Goal: Find specific page/section: Find specific page/section

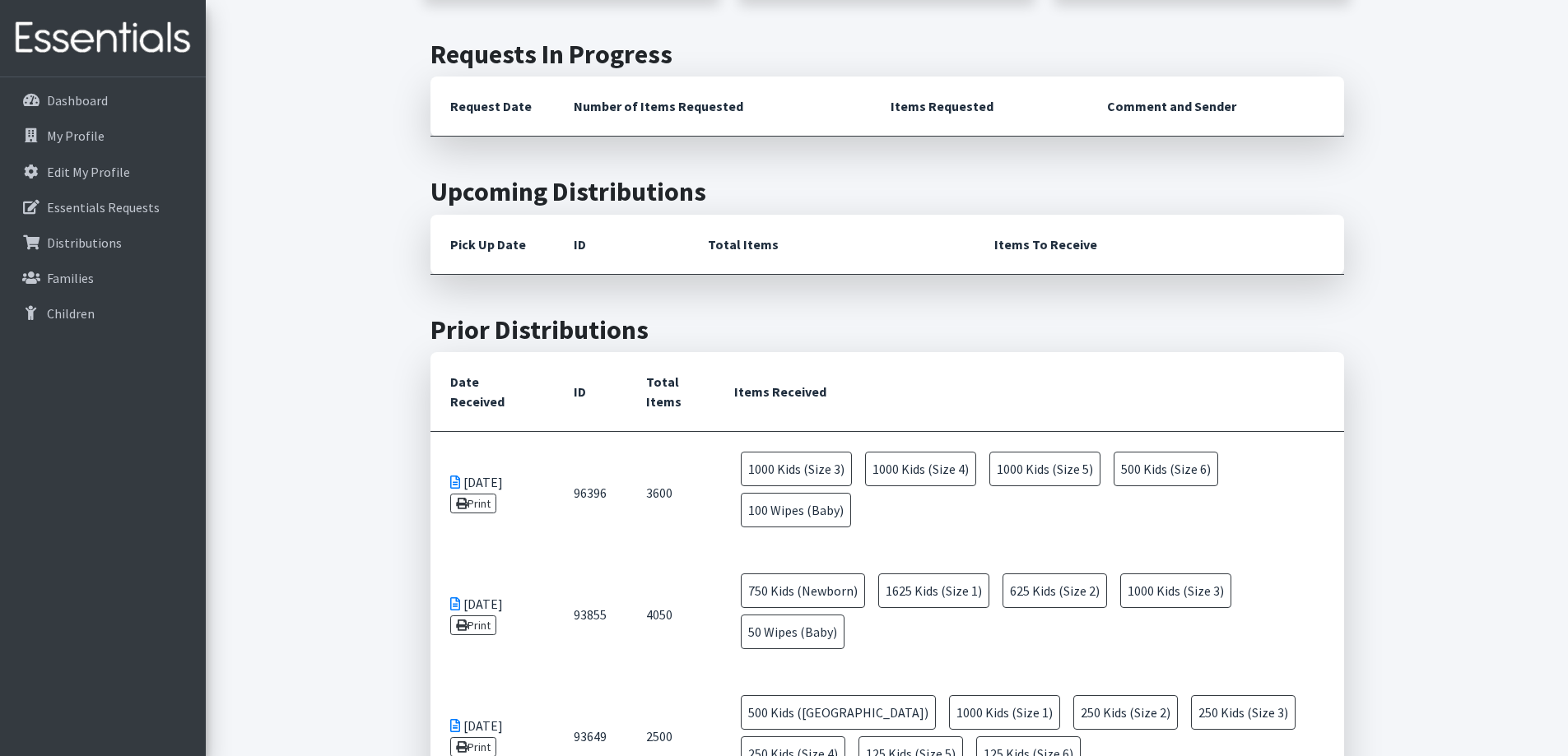
scroll to position [411, 0]
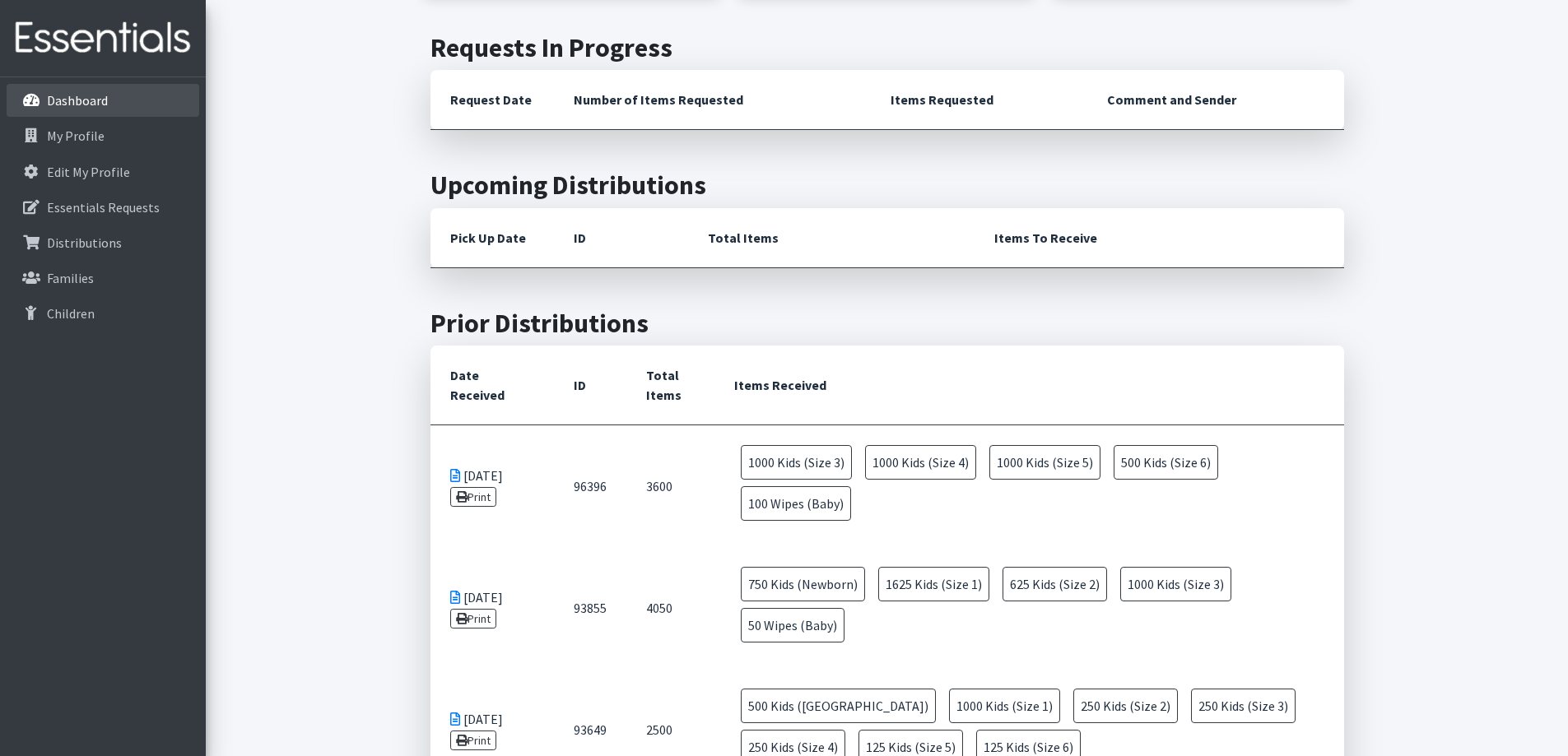
click at [80, 109] on link "Dashboard" at bounding box center [102, 100] width 192 height 32
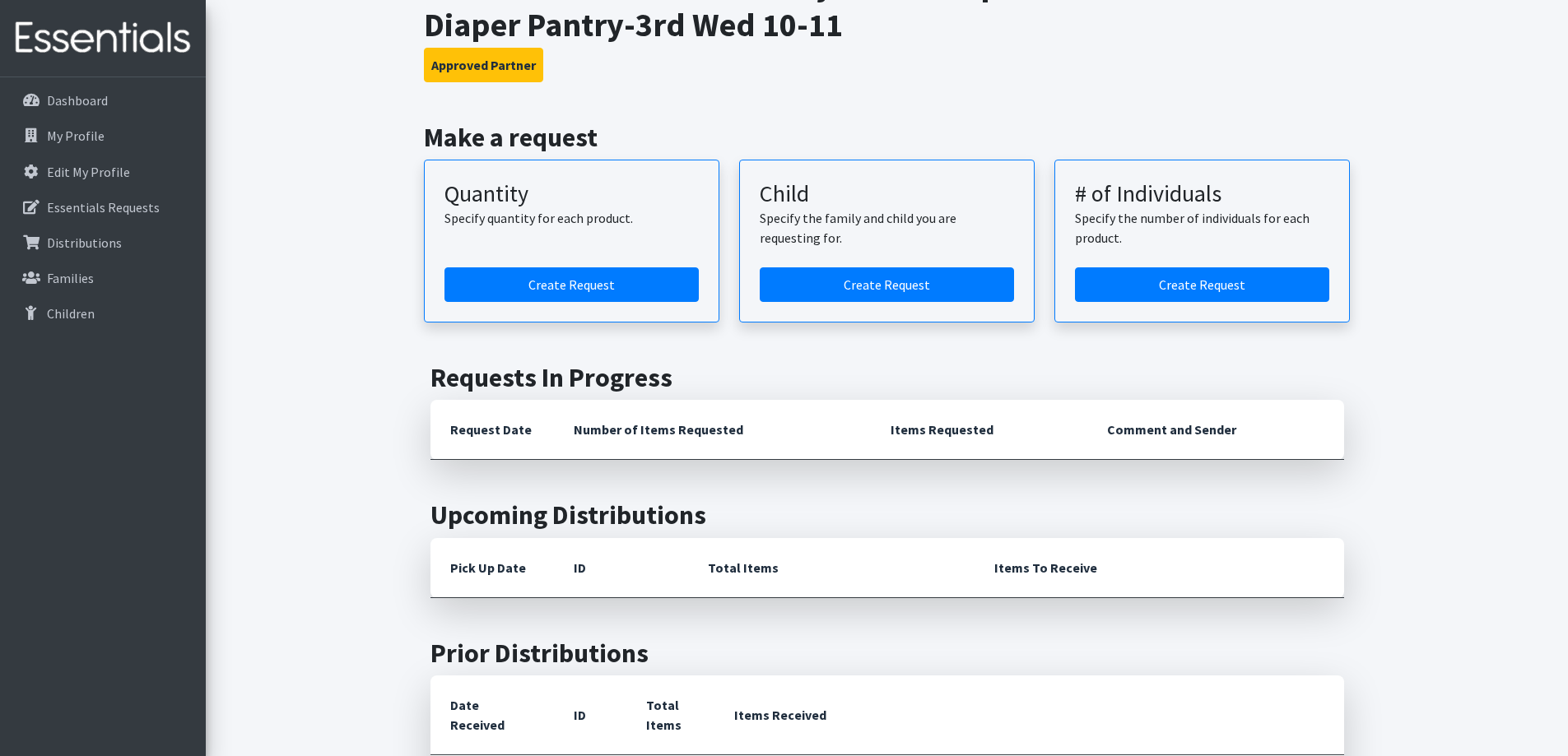
scroll to position [164, 0]
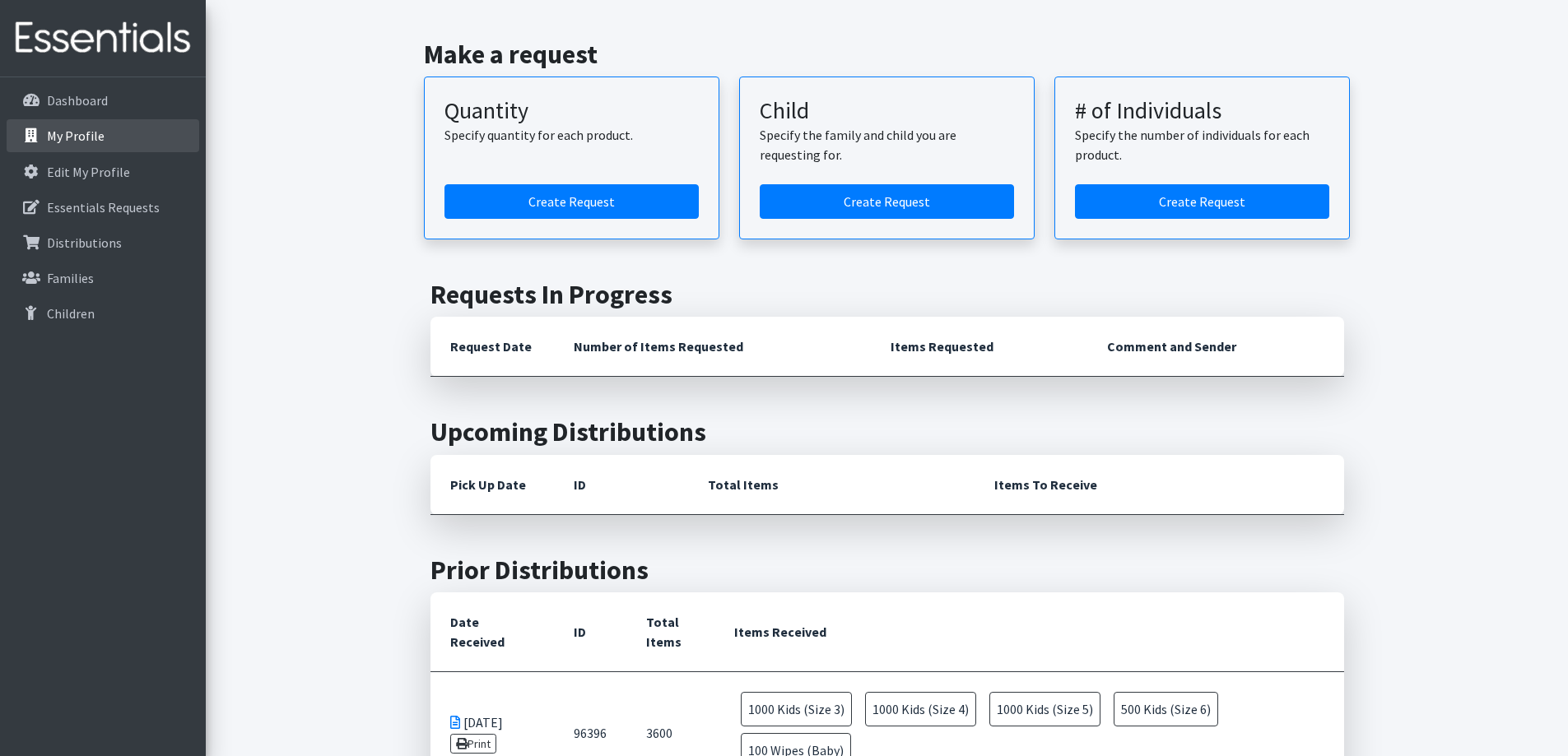
click at [110, 134] on link "My Profile" at bounding box center [102, 135] width 192 height 32
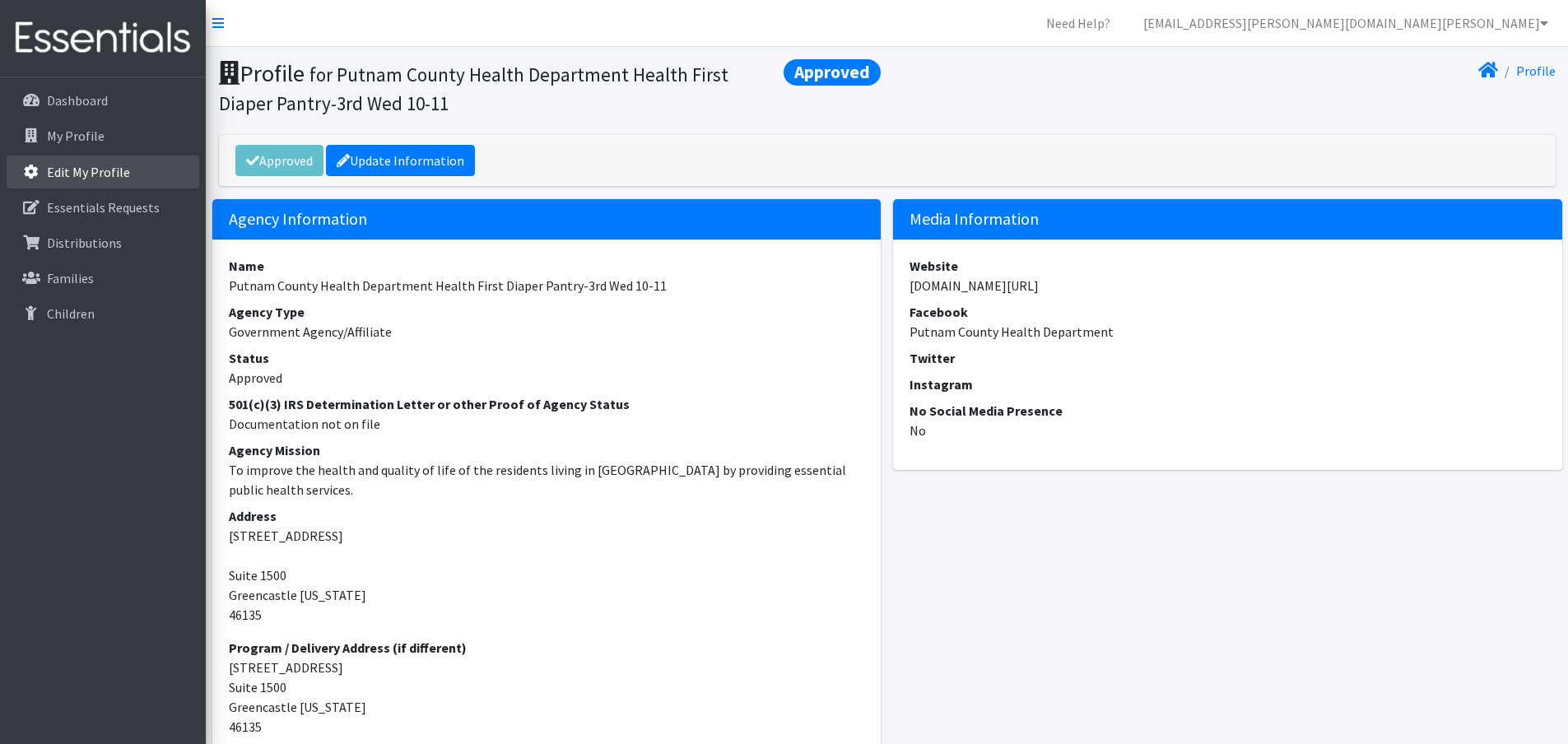
click at [101, 172] on p "Edit My Profile" at bounding box center [88, 172] width 83 height 16
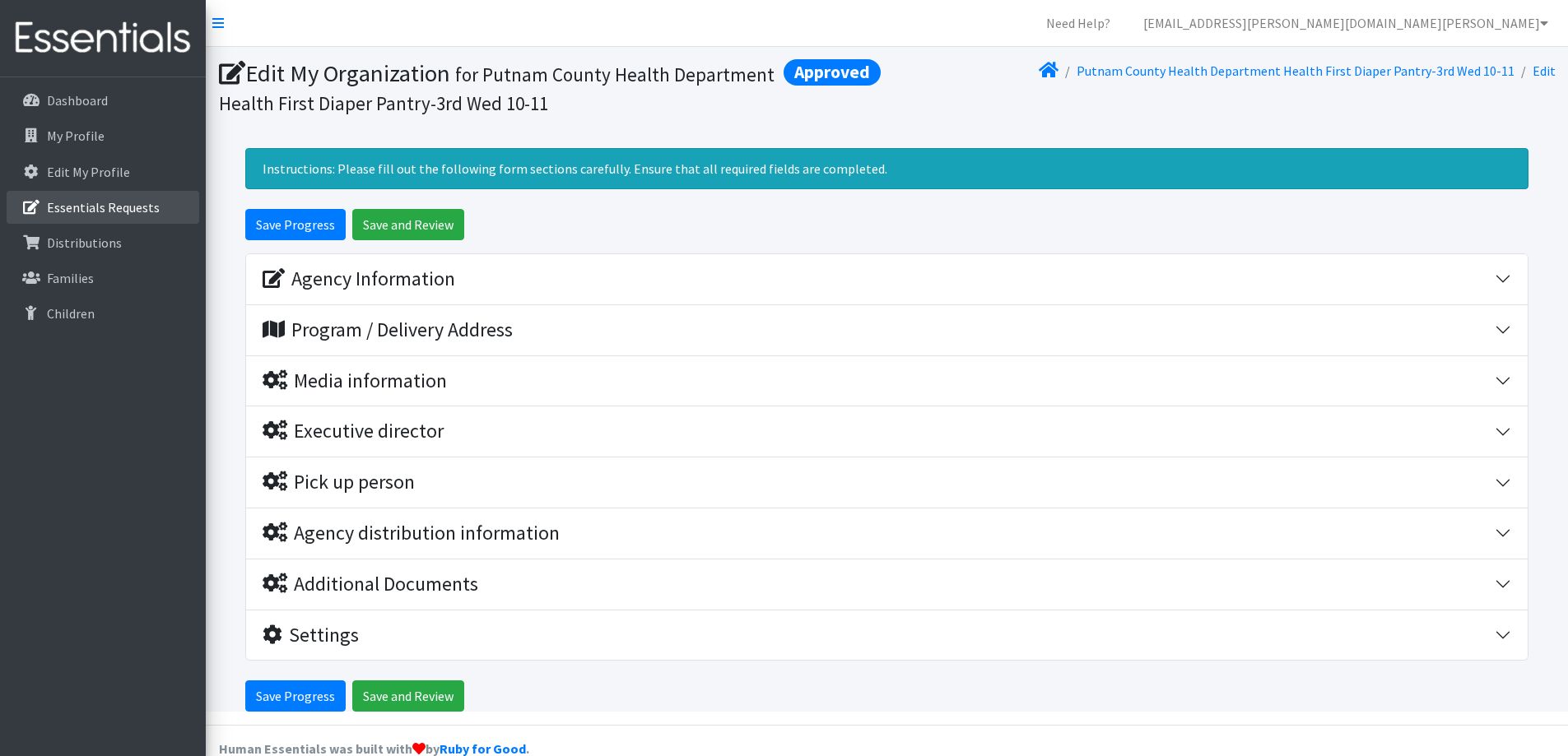
click at [125, 207] on p "Essentials Requests" at bounding box center [103, 207] width 113 height 16
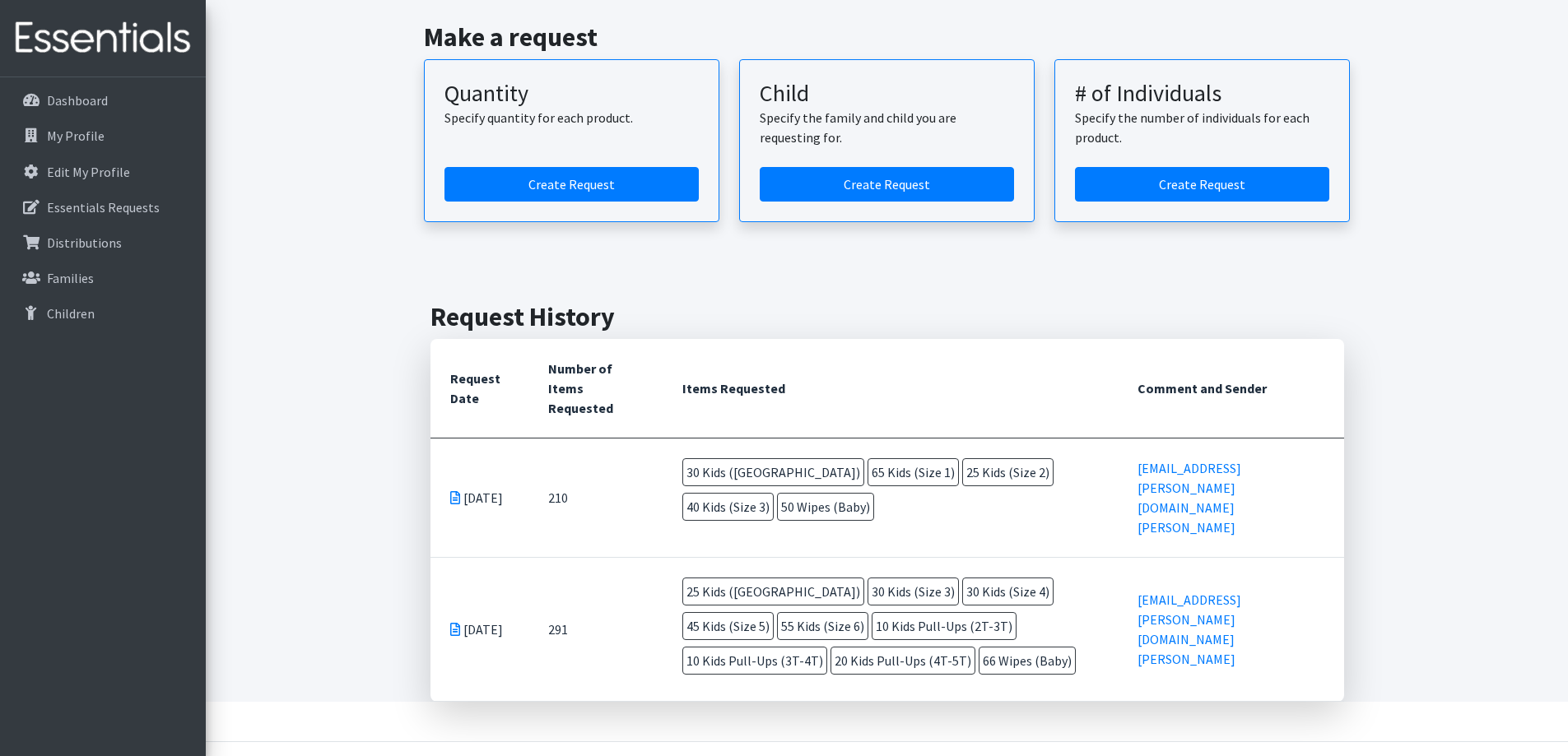
scroll to position [171, 0]
